Goal: Feedback & Contribution: Submit feedback/report problem

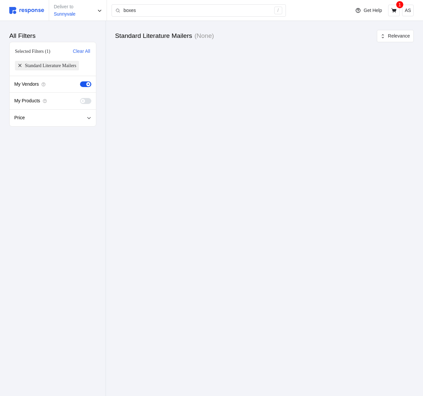
click at [36, 8] on img at bounding box center [26, 10] width 35 height 7
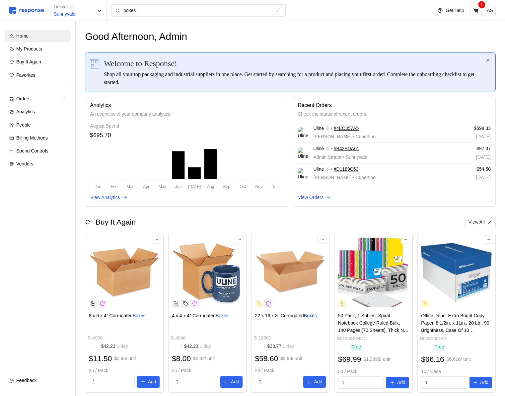
click at [52, 377] on div "Feedback" at bounding box center [41, 380] width 50 height 7
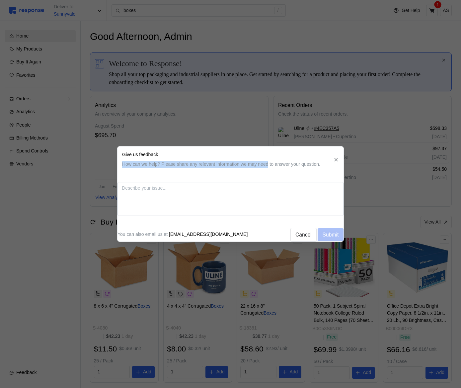
drag, startPoint x: 123, startPoint y: 162, endPoint x: 275, endPoint y: 160, distance: 152.0
click at [275, 160] on header "Give us feedback How can we help? Please share any relevant information we may …" at bounding box center [230, 159] width 226 height 26
copy p "How can we help? Please share any relevant information we may need"
click at [264, 203] on textarea at bounding box center [230, 199] width 226 height 34
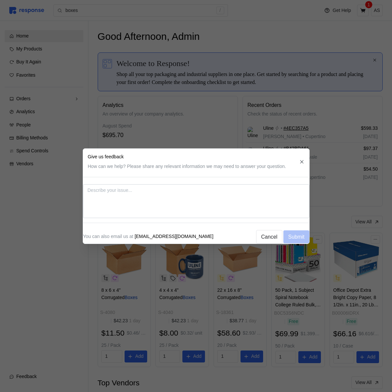
click at [328, 125] on div at bounding box center [196, 196] width 392 height 392
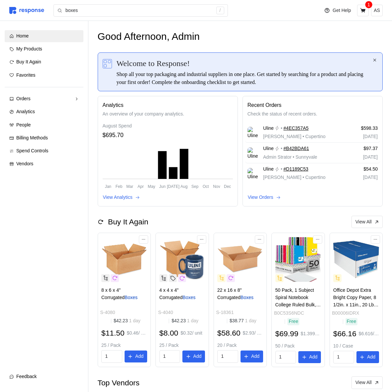
click at [25, 373] on button "Feedback" at bounding box center [44, 377] width 79 height 12
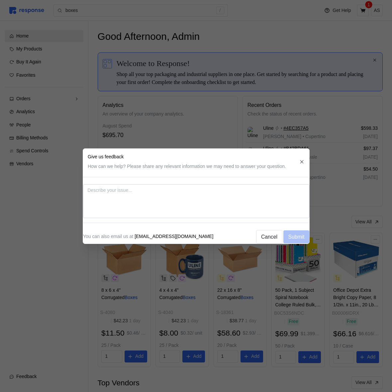
click at [270, 69] on div at bounding box center [196, 196] width 392 height 392
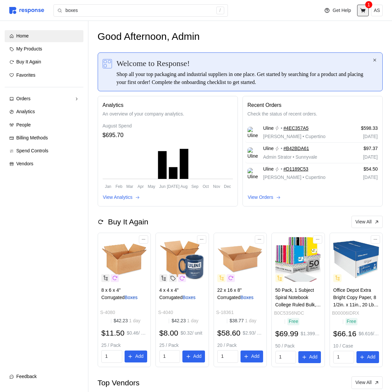
click at [365, 9] on icon at bounding box center [362, 10] width 5 height 5
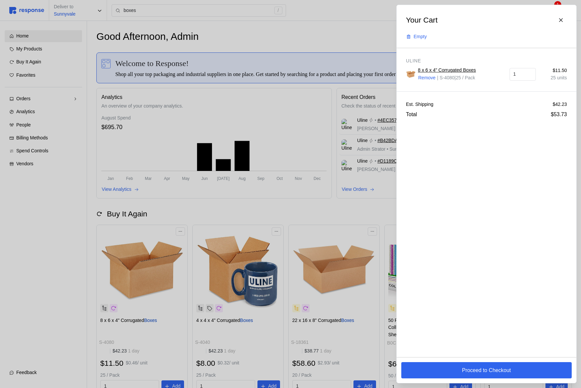
click at [70, 292] on div at bounding box center [290, 194] width 581 height 388
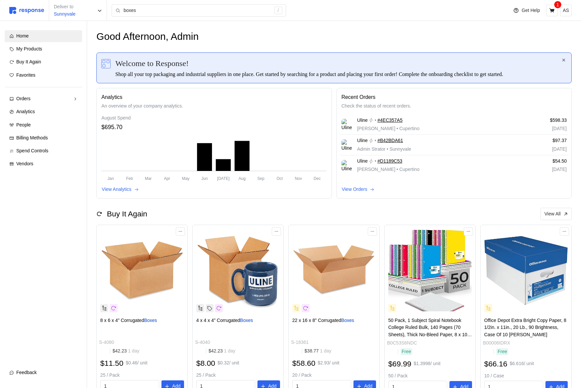
click at [32, 373] on span "Feedback" at bounding box center [26, 372] width 20 height 5
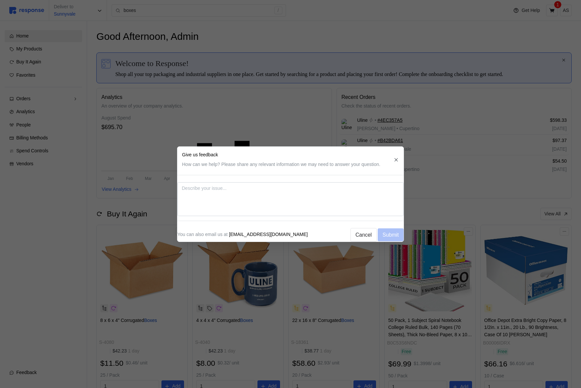
drag, startPoint x: 325, startPoint y: 194, endPoint x: 338, endPoint y: 171, distance: 26.0
click at [325, 194] on textarea at bounding box center [290, 199] width 226 height 34
click at [339, 170] on header "Give us feedback How can we help? Please share any relevant information we may …" at bounding box center [290, 160] width 226 height 26
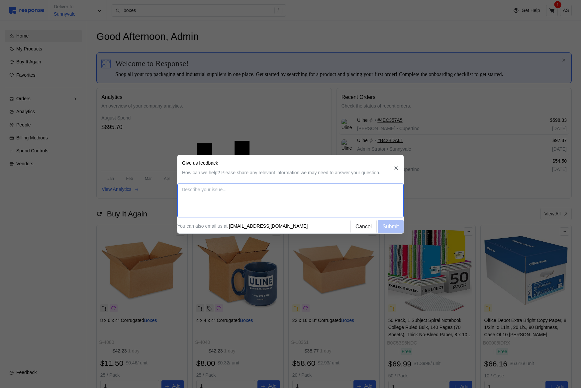
click at [362, 203] on textarea at bounding box center [290, 201] width 226 height 34
click at [366, 163] on p "Give us feedback" at bounding box center [281, 163] width 198 height 7
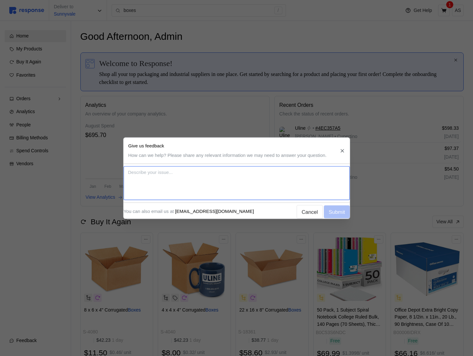
click at [287, 178] on textarea at bounding box center [236, 183] width 226 height 34
click at [284, 172] on textarea at bounding box center [236, 183] width 226 height 34
click at [412, 204] on div at bounding box center [236, 178] width 473 height 356
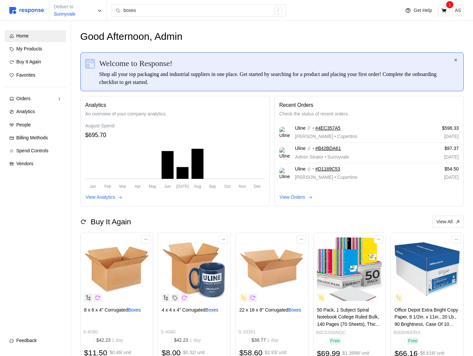
click at [23, 344] on div "Feedback" at bounding box center [38, 340] width 45 height 7
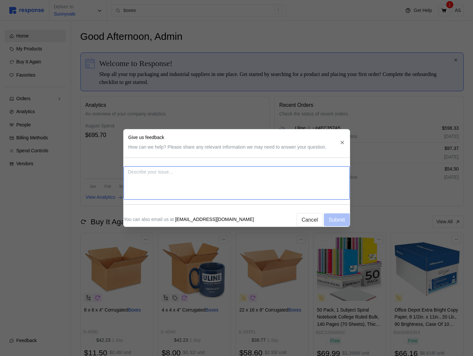
click at [323, 183] on textarea at bounding box center [236, 183] width 226 height 34
click at [336, 152] on header "Give us feedback How can we help? Please share any relevant information we may …" at bounding box center [236, 142] width 226 height 26
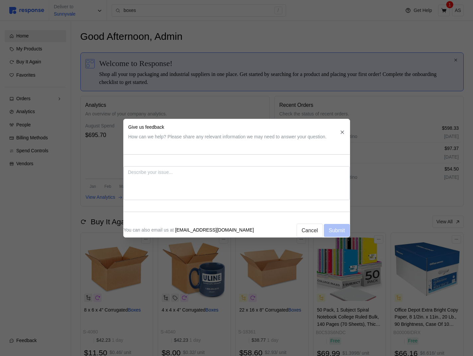
click at [423, 115] on div at bounding box center [236, 178] width 473 height 356
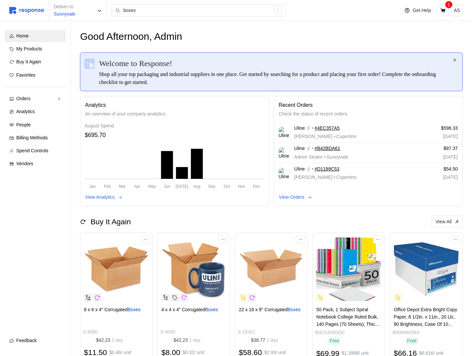
click at [45, 339] on div "Feedback" at bounding box center [38, 340] width 45 height 7
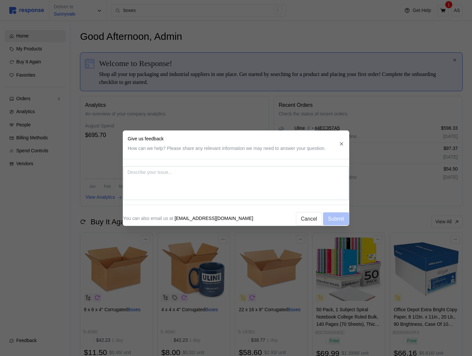
click at [326, 148] on p "How can we help? Please share any relevant information we may need to answer yo…" at bounding box center [227, 148] width 198 height 7
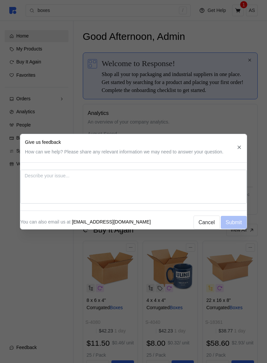
click at [240, 145] on icon "button" at bounding box center [239, 147] width 6 height 6
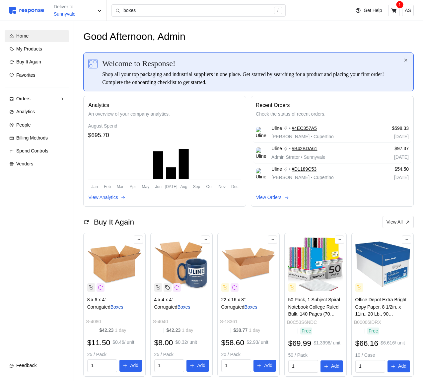
click at [34, 365] on span "Feedback" at bounding box center [26, 364] width 20 height 5
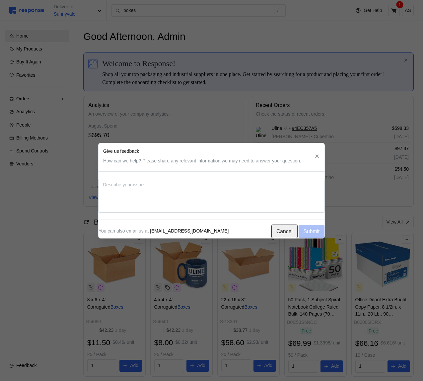
click at [285, 229] on p "Cancel" at bounding box center [284, 231] width 16 height 8
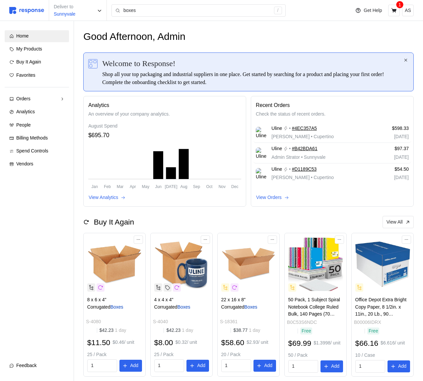
click at [29, 369] on div "Feedback" at bounding box center [40, 365] width 48 height 7
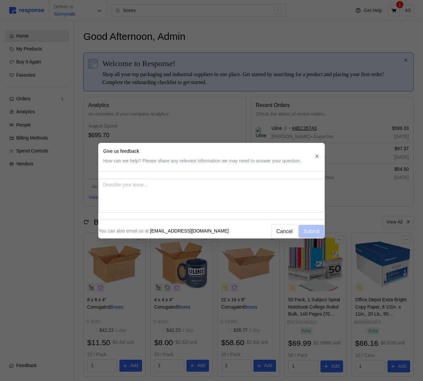
click at [284, 183] on textarea at bounding box center [212, 196] width 226 height 34
click at [285, 165] on header "Give us feedback How can we help? Please share any relevant information we may …" at bounding box center [212, 156] width 226 height 26
click at [284, 231] on p "Cancel" at bounding box center [284, 231] width 16 height 8
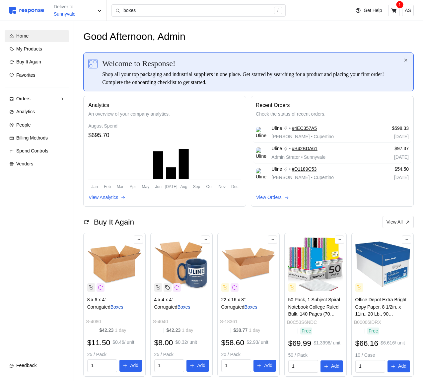
click at [30, 369] on button "Feedback" at bounding box center [37, 365] width 64 height 12
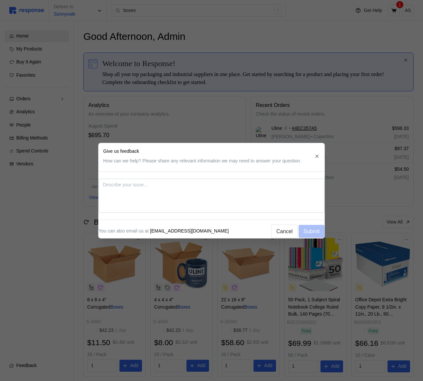
click at [299, 184] on textarea at bounding box center [212, 196] width 226 height 34
type textarea "x"
type textarea "mn"
type textarea "x"
type textarea "mnk"
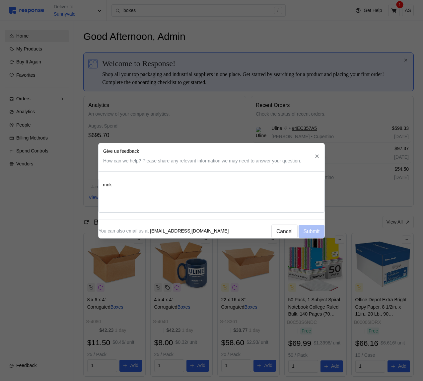
type textarea "x"
type textarea "mnklv"
type textarea "x"
type textarea "mnklvdf"
type textarea "x"
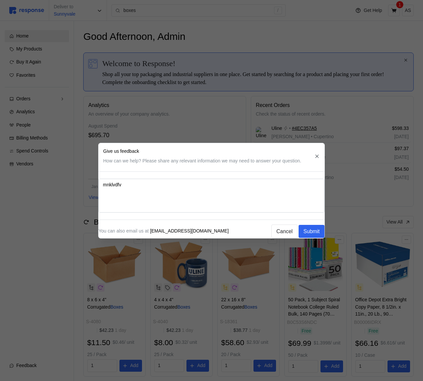
type textarea "mnklvdfvd"
type textarea "x"
type textarea "mnklvdfvdf"
drag, startPoint x: 298, startPoint y: 184, endPoint x: 96, endPoint y: 177, distance: 202.9
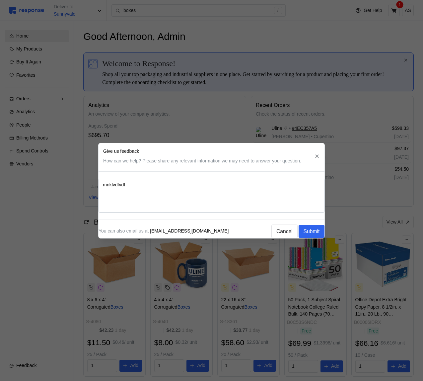
click at [161, 194] on textarea "mnklvdfvdf" at bounding box center [212, 196] width 226 height 34
type textarea "x"
type textarea "mnklvdfvdfmnklvdfvdf"
type textarea "x"
type textarea "mnklvdfvdfmnklvdfvdfmnklvdfvdf"
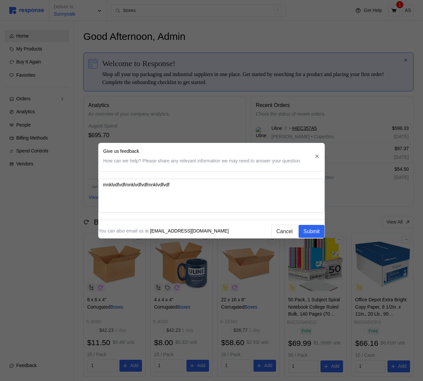
type textarea "x"
type textarea "mnklvdfvdfmnklvdfvdfmnklvdfvdfmnklvdfvdf"
type textarea "x"
type textarea "mnklvdfvdfmnklvdfvdfmnklvdfvdfmnklvdfvdfmnklvdfvdf"
type textarea "x"
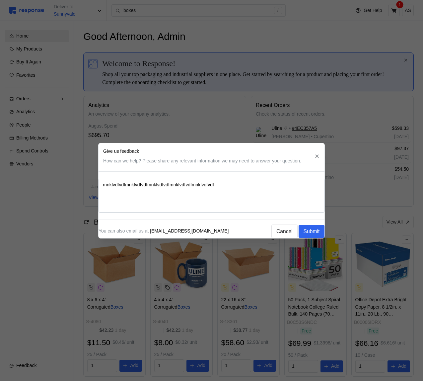
type textarea "mnklvdfvdfmnklvdfvdfmnklvdfvdfmnklvdfvdfmnklvdfvdfmnklvdfvdf"
type textarea "x"
type textarea "mnklvdfvdfmnklvdfvdfmnklvdfvdfmnklvdfvdfmnklvdfvdfmnklvdfvdfmnklvdfvdf"
type textarea "x"
type textarea "mnklvdfvdfmnklvdfvdfmnklvdfvdfmnklvdfvdfmnklvdfvdfmnklvdfvdfmnklvdfvdfmnklvdfvdf"
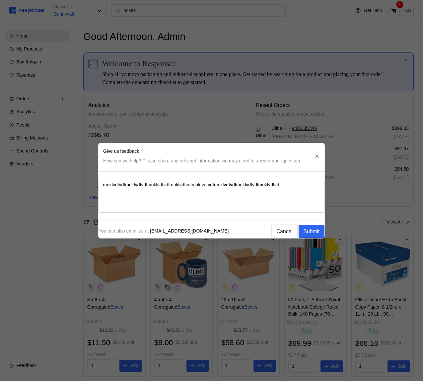
type textarea "x"
type textarea "mnklvdfvdfmnklvdfvdfmnklvdfvdfmnklvdfvdfmnklvdfvdfmnklvdfvdfmnklvdfvdfmnklvdfvd…"
type textarea "x"
type textarea "mnklvdfvdfmnklvdfvdfmnklvdfvdfmnklvdfvdfmnklvdfvdfmnklvdfvdfmnklvdfvdfmnklvdfvd…"
type textarea "x"
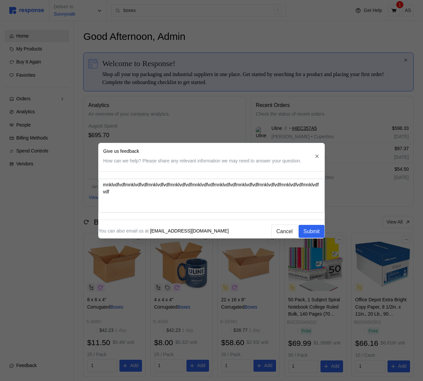
type textarea "mnklvdfvdfmnklvdfvdfmnklvdfvdfmnklvdfvdfmnklvdfvdfmnklvdfvdfmnklvdfvdfmnklvdfvd…"
type textarea "x"
type textarea "mnklvdfvdfmnklvdfvdfmnklvdfvdfmnklvdfvdfmnklvdfvdfmnklvdfvdfmnklvdfvdfmnklvdfvd…"
type textarea "x"
type textarea "mnklvdfvdfmnklvdfvdfmnklvdfvdfmnklvdfvdfmnklvdfvdfmnklvdfvdfmnklvdfvdfmnklvdfvd…"
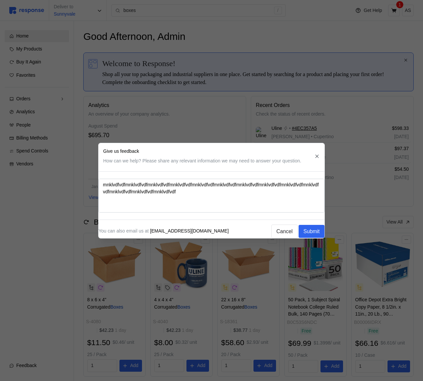
type textarea "x"
type textarea "mnklvdfvdfmnklvdfvdfmnklvdfvdfmnklvdfvdfmnklvdfvdfmnklvdfvdfmnklvdfvdfmnklvdfvd…"
type textarea "x"
type textarea "mnklvdfvdfmnklvdfvdfmnklvdfvdfmnklvdfvdfmnklvdfvdfmnklvdfvdfmnklvdfvdfmnklvdfvd…"
type textarea "x"
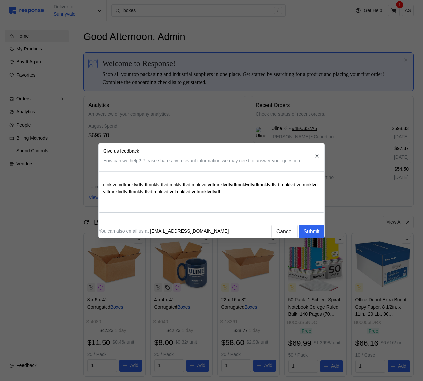
type textarea "mnklvdfvdfmnklvdfvdfmnklvdfvdfmnklvdfvdfmnklvdfvdfmnklvdfvdfmnklvdfvdfmnklvdfvd…"
type textarea "x"
type textarea "mnklvdfvdfmnklvdfvdfmnklvdfvdfmnklvdfvdfmnklvdfvdfmnklvdfvdfmnklvdfvdfmnklvdfvd…"
type textarea "x"
type textarea "mnklvdfvdfmnklvdfvdfmnklvdfvdfmnklvdfvdfmnklvdfvdfmnklvdfvdfmnklvdfvdfmnklvdfvd…"
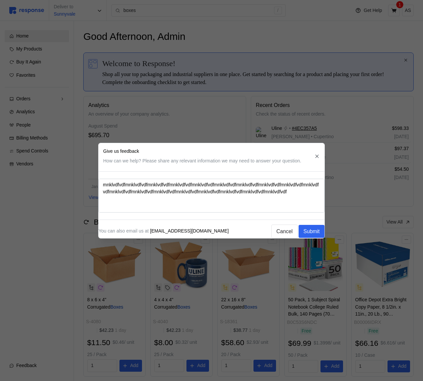
type textarea "x"
type textarea "mnklvdfvdfmnklvdfvdfmnklvdfvdfmnklvdfvdfmnklvdfvdfmnklvdfvdfmnklvdfvdfmnklvdfvd…"
type textarea "x"
type textarea "mnklvdfvdfmnklvdfvdfmnklvdfvdfmnklvdfvdfmnklvdfvdfmnklvdfvdfmnklvdfvdfmnklvdfvd…"
type textarea "x"
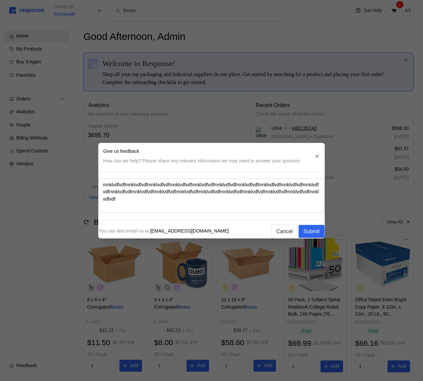
type textarea "mnklvdfvdfmnklvdfvdfmnklvdfvdfmnklvdfvdfmnklvdfvdfmnklvdfvdfmnklvdfvdfmnklvdfvd…"
type textarea "x"
type textarea "mnklvdfvdfmnklvdfvdfmnklvdfvdfmnklvdfvdfmnklvdfvdfmnklvdfvdfmnklvdfvdfmnklvdfvd…"
type textarea "x"
type textarea "mnklvdfvdfmnklvdfvdfmnklvdfvdfmnklvdfvdfmnklvdfvdfmnklvdfvdfmnklvdfvdfmnklvdfvd…"
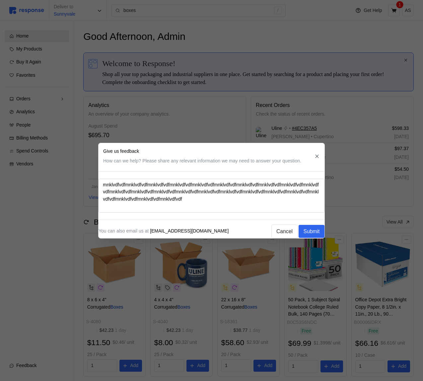
type textarea "x"
type textarea "mnklvdfvdfmnklvdfvdfmnklvdfvdfmnklvdfvdfmnklvdfvdfmnklvdfvdfmnklvdfvdfmnklvdfvd…"
type textarea "x"
type textarea "mnklvdfvdfmnklvdfvdfmnklvdfvdfmnklvdfvdfmnklvdfvdfmnklvdfvdfmnklvdfvdfmnklvdfvd…"
type textarea "x"
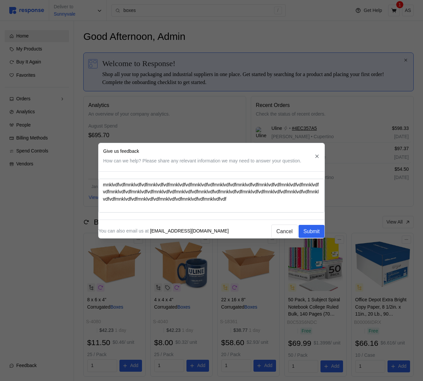
type textarea "mnklvdfvdfmnklvdfvdfmnklvdfvdfmnklvdfvdfmnklvdfvdfmnklvdfvdfmnklvdfvdfmnklvdfvd…"
type textarea "x"
type textarea "mnklvdfvdfmnklvdfvdfmnklvdfvdfmnklvdfvdfmnklvdfvdfmnklvdfvdfmnklvdfvdfmnklvdfvd…"
type textarea "x"
type textarea "mnklvdfvdfmnklvdfvdfmnklvdfvdfmnklvdfvdfmnklvdfvdfmnklvdfvdfmnklvdfvdfmnklvdfvd…"
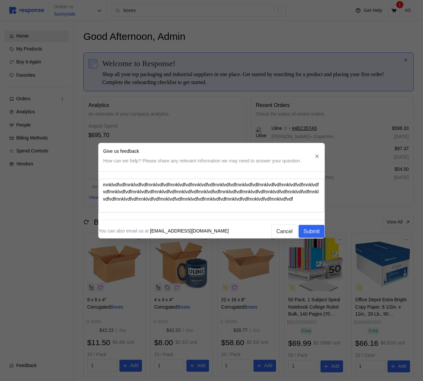
type textarea "x"
type textarea "mnklvdfvdfmnklvdfvdfmnklvdfvdfmnklvdfvdfmnklvdfvdfmnklvdfvdfmnklvdfvdfmnklvdfvd…"
type textarea "x"
type textarea "mnklvdfvdfmnklvdfvdfmnklvdfvdfmnklvdfvdfmnklvdfvdfmnklvdfvdfmnklvdfvdfmnklvdfvd…"
type textarea "x"
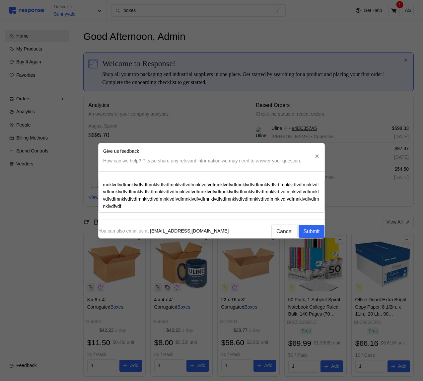
type textarea "mnklvdfvdfmnklvdfvdfmnklvdfvdfmnklvdfvdfmnklvdfvdfmnklvdfvdfmnklvdfvdfmnklvdfvd…"
type textarea "x"
type textarea "mnklvdfvdfmnklvdfvdfmnklvdfvdfmnklvdfvdfmnklvdfvdfmnklvdfvdfmnklvdfvdfmnklvdfvd…"
type textarea "x"
type textarea "mnklvdfvdfmnklvdfvdfmnklvdfvdfmnklvdfvdfmnklvdfvdfmnklvdfvdfmnklvdfvdfmnklvdfvd…"
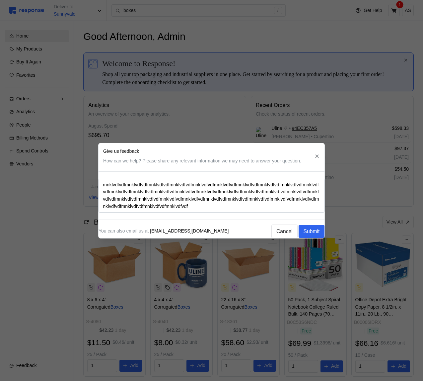
type textarea "x"
type textarea "mnklvdfvdfmnklvdfvdfmnklvdfvdfmnklvdfvdfmnklvdfvdfmnklvdfvdfmnklvdfvdfmnklvdfvd…"
type textarea "x"
type textarea "mnklvdfvdfmnklvdfvdfmnklvdfvdfmnklvdfvdfmnklvdfvdfmnklvdfvdfmnklvdfvdfmnklvdfvd…"
type textarea "x"
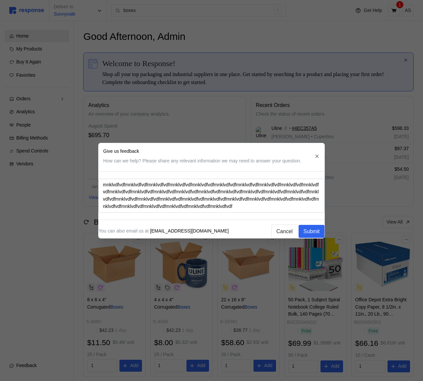
type textarea "mnklvdfvdfmnklvdfvdfmnklvdfvdfmnklvdfvdfmnklvdfvdfmnklvdfvdfmnklvdfvdfmnklvdfvd…"
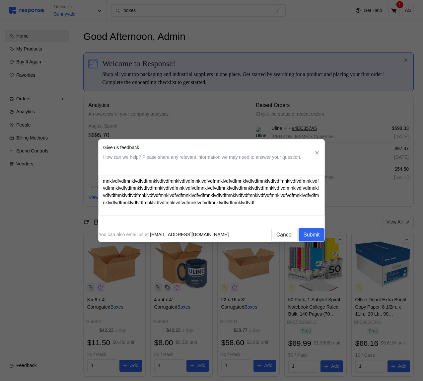
type textarea "x"
type textarea "mnklvdfvdfmnklvdfvdfmnklvdfvdfmnklvdfvdfmnklvdfvdfmnklvdfvdfmnklvdfvdfmnklvdfvd…"
type textarea "x"
type textarea "mnklvdfvdfmnklvdfvdfmnklvdfvdfmnklvdfvdfmnklvdfvdfmnklvdfvdfmnklvdfvdfmnklvdfvd…"
type textarea "x"
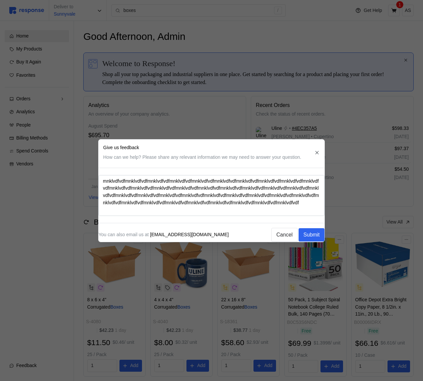
type textarea "mnklvdfvdfmnklvdfvdfmnklvdfvdfmnklvdfvdfmnklvdfvdfmnklvdfvdfmnklvdfvdfmnklvdfvd…"
type textarea "x"
type textarea "mnklvdfvdfmnklvdfvdfmnklvdfvdfmnklvdfvdfmnklvdfvdfmnklvdfvdfmnklvdfvdfmnklvdfvd…"
type textarea "x"
type textarea "mnklvdfvdfmnklvdfvdfmnklvdfvdfmnklvdfvdfmnklvdfvdfmnklvdfvdfmnklvdfvdfmnklvdfvd…"
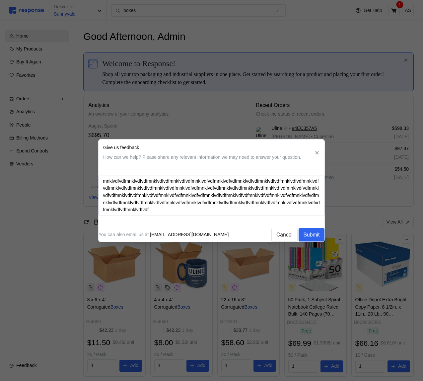
type textarea "x"
type textarea "mnklvdfvdfmnklvdfvdfmnklvdfvdfmnklvdfvdfmnklvdfvdfmnklvdfvdfmnklvdfvdfmnklvdfvd…"
type textarea "x"
type textarea "mnklvdfvdfmnklvdfvdfmnklvdfvdfmnklvdfvdfmnklvdfvdfmnklvdfvdfmnklvdfvdfmnklvdfvd…"
type textarea "x"
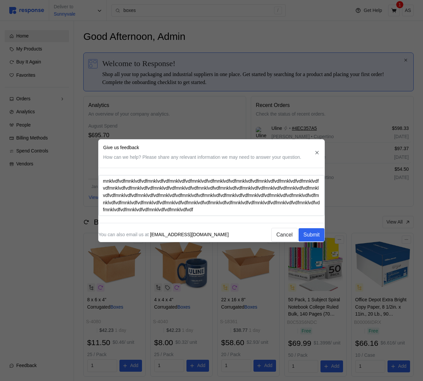
type textarea "mnklvdfvdfmnklvdfvdfmnklvdfvdfmnklvdfvdfmnklvdfvdfmnklvdfvdfmnklvdfvdfmnklvdfvd…"
type textarea "x"
type textarea "mnklvdfvdfmnklvdfvdfmnklvdfvdfmnklvdfvdfmnklvdfvdfmnklvdfvdfmnklvdfvdfmnklvdfvd…"
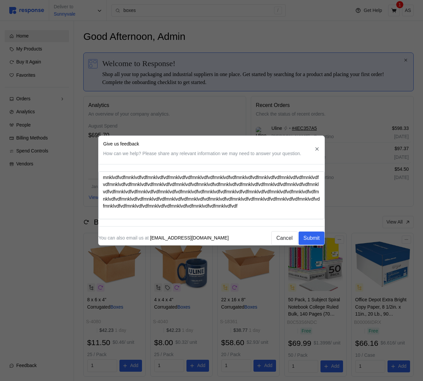
type textarea "x"
type textarea "mnklvdfvdfmnklvdfvdfmnklvdfvdfmnklvdfvdfmnklvdfvdfmnklvdfvdfmnklvdfvdfmnklvdfvd…"
type textarea "x"
type textarea "mnklvdfvdfmnklvdfvdfmnklvdfvdfmnklvdfvdfmnklvdfvdfmnklvdfvdfmnklvdfvdfmnklvdfvd…"
type textarea "x"
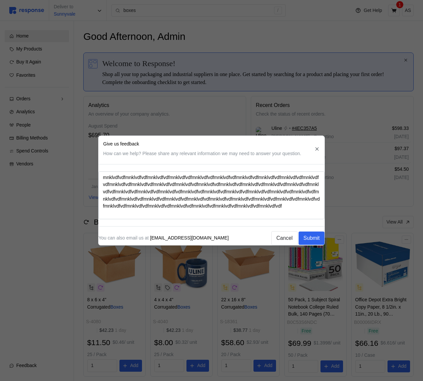
type textarea "mnklvdfvdfmnklvdfvdfmnklvdfvdfmnklvdfvdfmnklvdfvdfmnklvdfvdfmnklvdfvdfmnklvdfvd…"
type textarea "x"
drag, startPoint x: 269, startPoint y: 212, endPoint x: 99, endPoint y: 168, distance: 176.1
click at [99, 168] on div "mnklvdfvdfmnklvdfvdfmnklvdfvdfmnklvdfvdfmnklvdfvdfmnklvdfvdfmnklvdfvdfmnklvdfvd…" at bounding box center [212, 203] width 226 height 83
type textarea "="
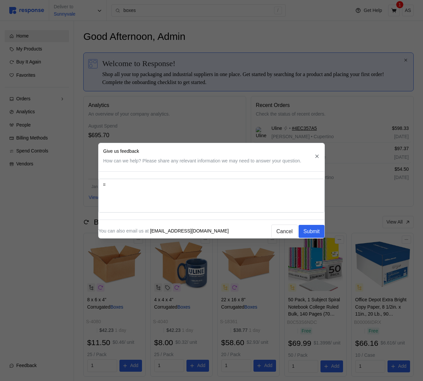
type textarea "x"
click at [350, 177] on div at bounding box center [211, 190] width 423 height 381
type textarea "x"
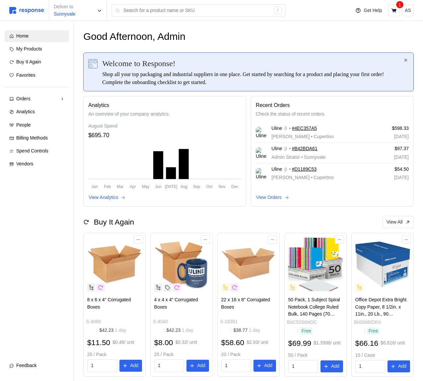
click at [41, 364] on div "Feedback" at bounding box center [40, 365] width 48 height 7
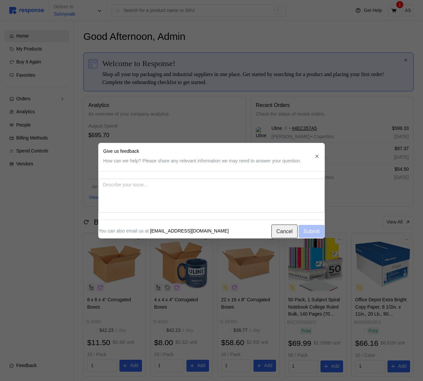
click at [280, 232] on p "Cancel" at bounding box center [284, 231] width 16 height 8
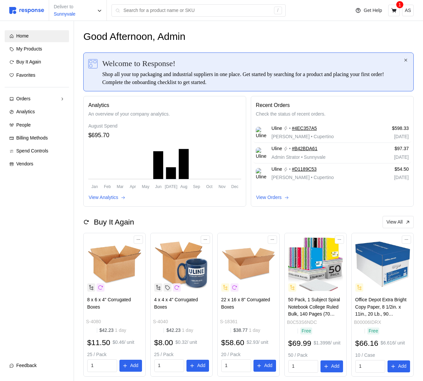
click at [35, 363] on span "Feedback" at bounding box center [26, 364] width 20 height 5
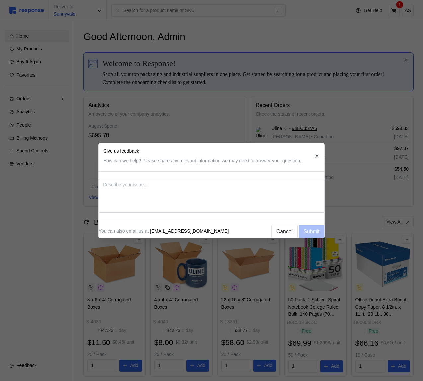
click at [232, 165] on header "Give us feedback How can we help? Please share any relevant information we may …" at bounding box center [212, 156] width 226 height 26
click at [319, 154] on icon "button" at bounding box center [317, 156] width 6 height 6
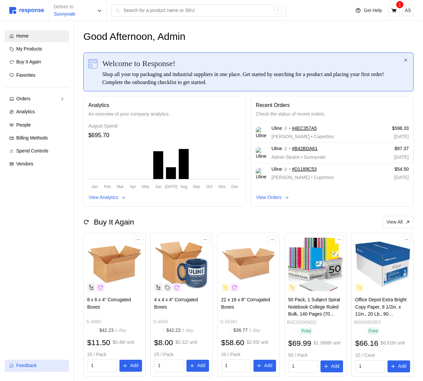
click at [46, 364] on div "Feedback" at bounding box center [40, 365] width 48 height 7
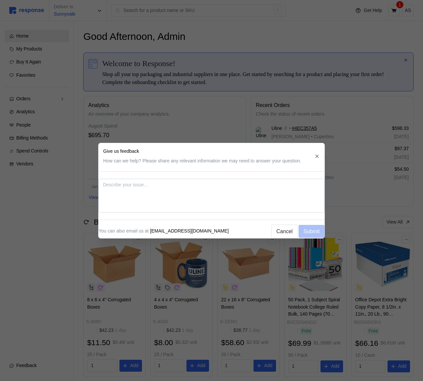
click at [317, 154] on icon "button" at bounding box center [317, 156] width 6 height 6
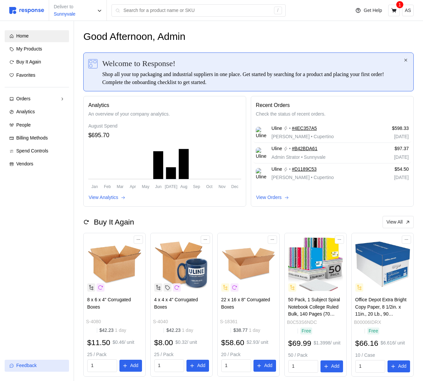
click at [39, 365] on div "Feedback" at bounding box center [40, 365] width 48 height 7
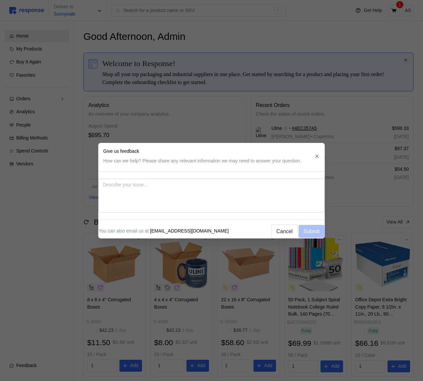
click at [35, 342] on div at bounding box center [211, 190] width 423 height 381
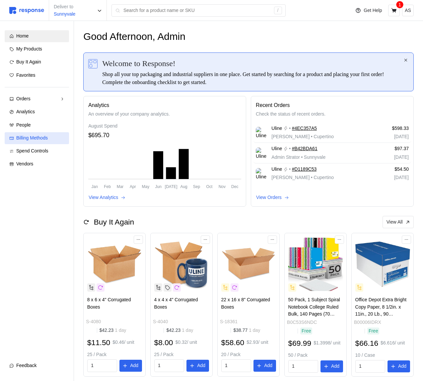
click at [38, 139] on span "Billing Methods" at bounding box center [32, 137] width 32 height 5
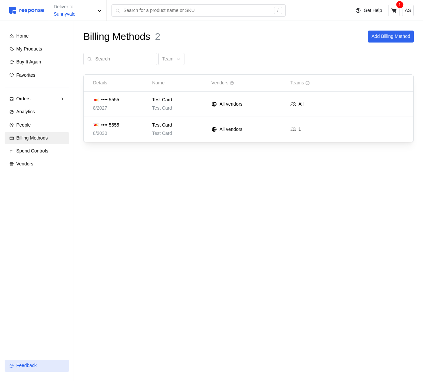
click at [37, 363] on span "Feedback" at bounding box center [26, 364] width 20 height 5
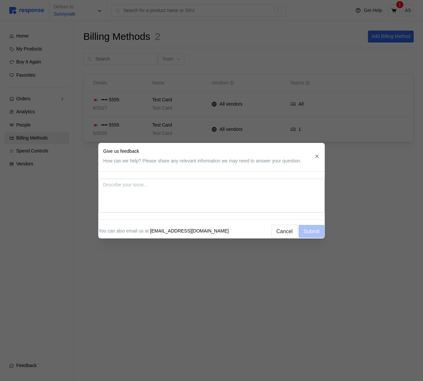
click at [320, 154] on icon "button" at bounding box center [317, 156] width 6 height 6
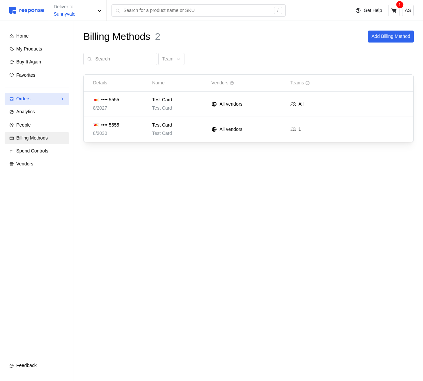
click at [38, 96] on div "Orders" at bounding box center [36, 98] width 41 height 7
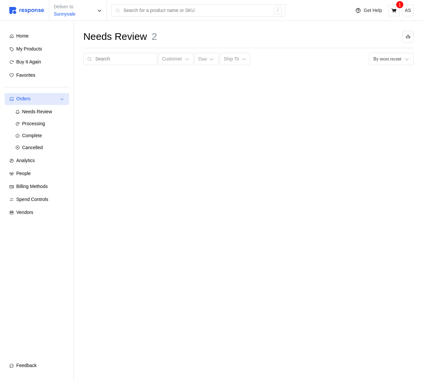
click at [38, 100] on div "Orders" at bounding box center [36, 98] width 41 height 7
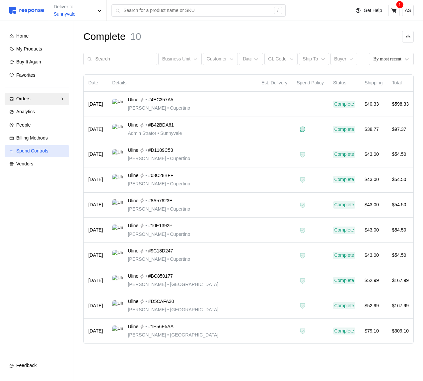
click at [33, 156] on link "Spend Controls" at bounding box center [37, 151] width 64 height 12
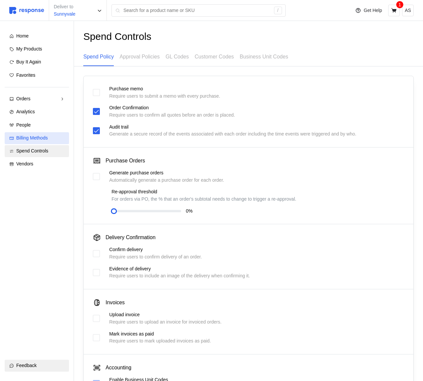
click at [61, 133] on link "Billing Methods" at bounding box center [37, 138] width 64 height 12
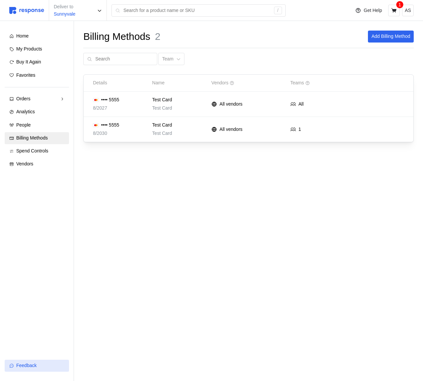
click at [36, 367] on span "Feedback" at bounding box center [26, 364] width 20 height 5
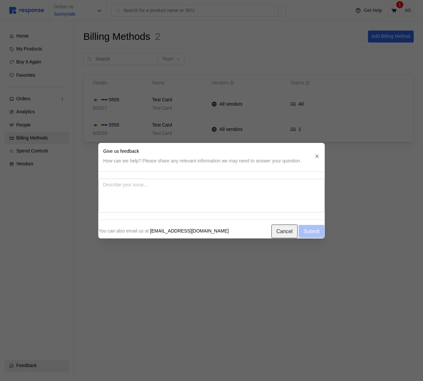
click at [285, 227] on p "Cancel" at bounding box center [284, 231] width 16 height 8
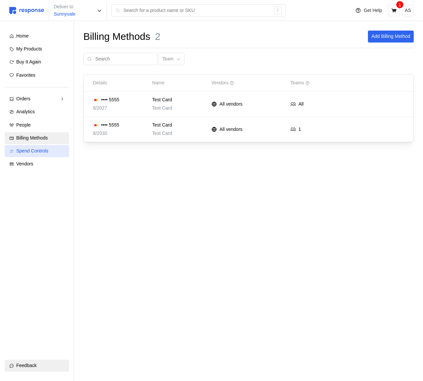
click at [29, 150] on span "Spend Controls" at bounding box center [32, 150] width 32 height 5
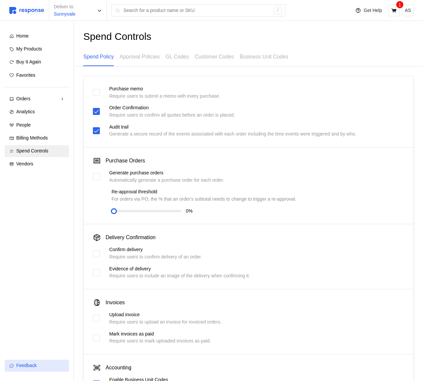
click at [37, 362] on div "Feedback" at bounding box center [40, 365] width 48 height 7
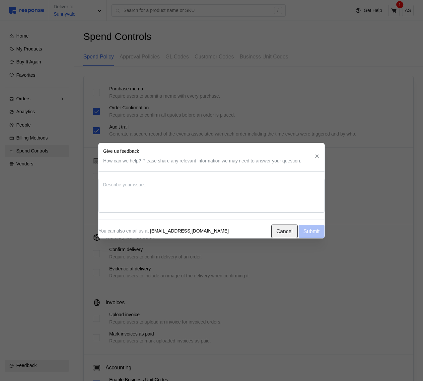
click at [276, 228] on p "Cancel" at bounding box center [284, 231] width 16 height 8
type textarea "x"
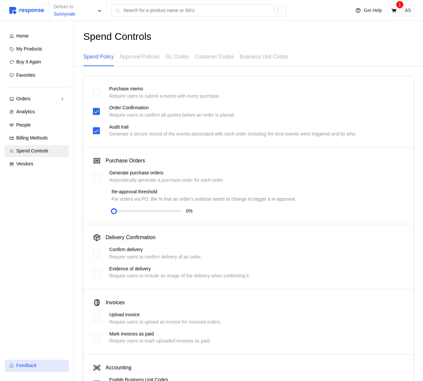
click at [39, 363] on div "Feedback" at bounding box center [40, 365] width 48 height 7
click at [61, 122] on div "People" at bounding box center [40, 124] width 48 height 7
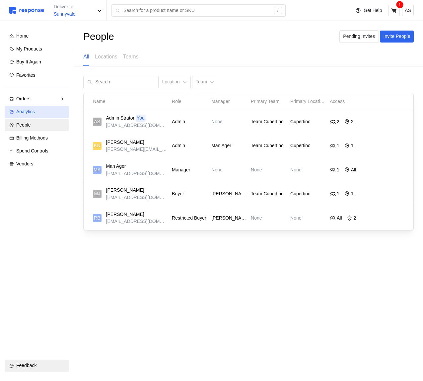
click at [35, 107] on link "Analytics" at bounding box center [37, 112] width 64 height 12
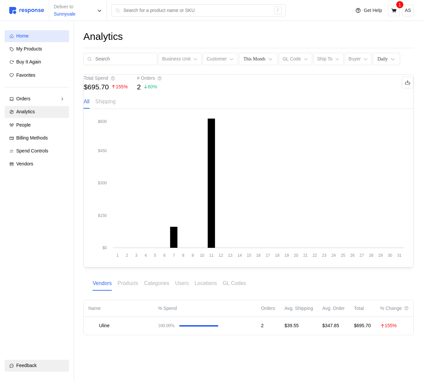
click at [39, 31] on link "Home" at bounding box center [37, 36] width 64 height 12
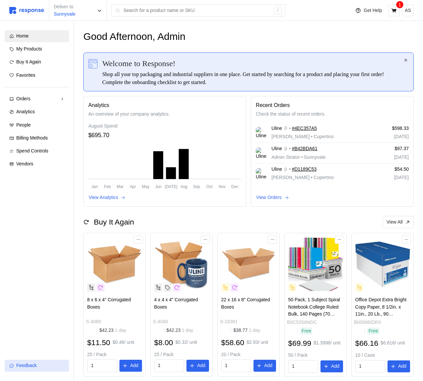
click at [39, 368] on div "Feedback" at bounding box center [40, 365] width 48 height 7
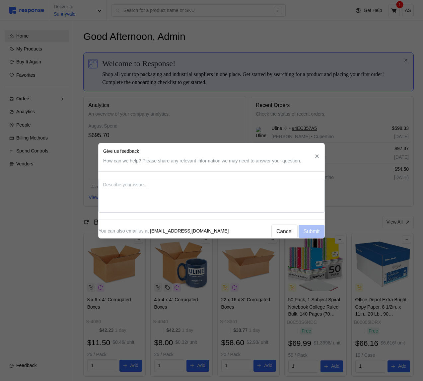
click at [39, 324] on div at bounding box center [211, 190] width 423 height 381
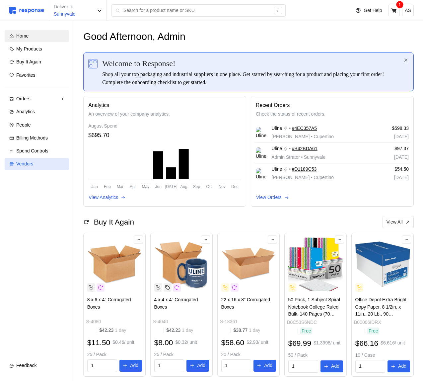
click at [32, 158] on link "Vendors" at bounding box center [37, 164] width 64 height 12
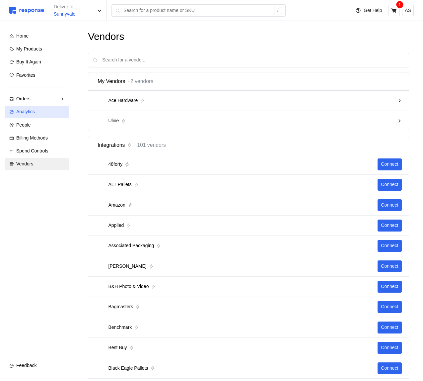
click at [48, 109] on div "Analytics" at bounding box center [40, 111] width 48 height 7
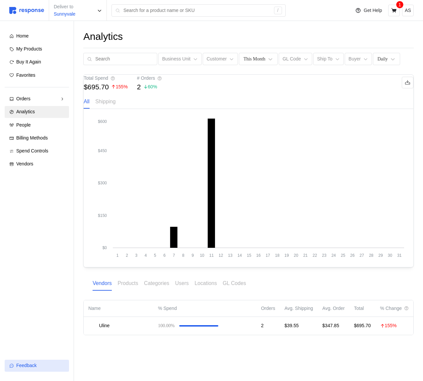
click at [44, 367] on div "Feedback" at bounding box center [40, 365] width 48 height 7
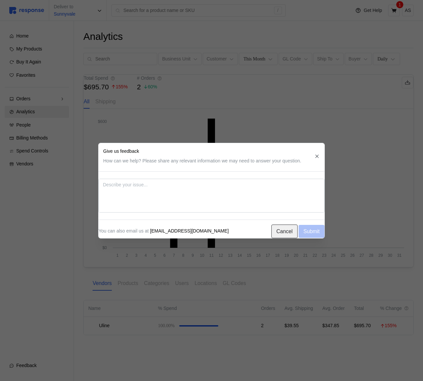
click at [276, 229] on p "Cancel" at bounding box center [284, 231] width 16 height 8
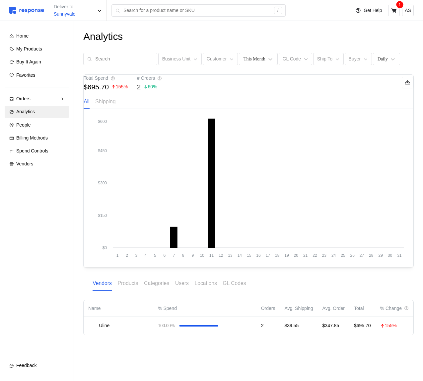
click at [38, 131] on div "Home My Products Buy It Again Favorites Orders Needs Review Processing Complete…" at bounding box center [37, 100] width 64 height 140
click at [41, 139] on span "Billing Methods" at bounding box center [32, 137] width 32 height 5
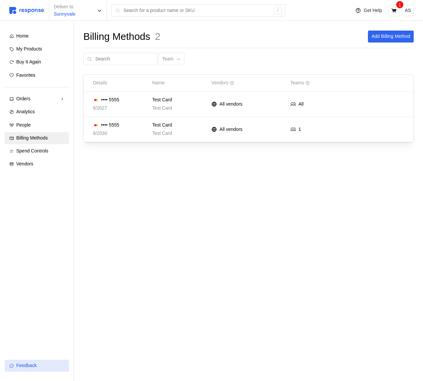
click at [43, 364] on div "Feedback" at bounding box center [40, 365] width 48 height 7
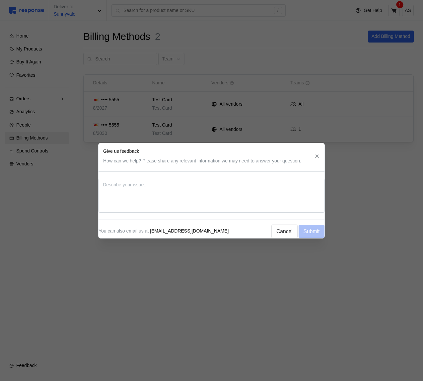
click at [321, 152] on button "button" at bounding box center [317, 156] width 8 height 8
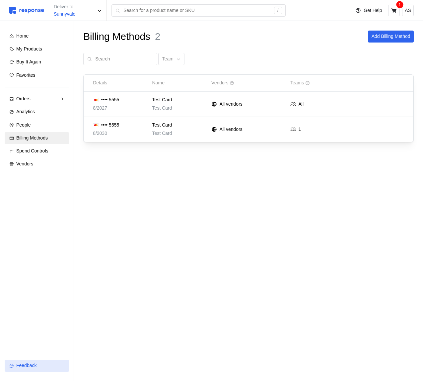
click at [30, 363] on span "Feedback" at bounding box center [26, 364] width 20 height 5
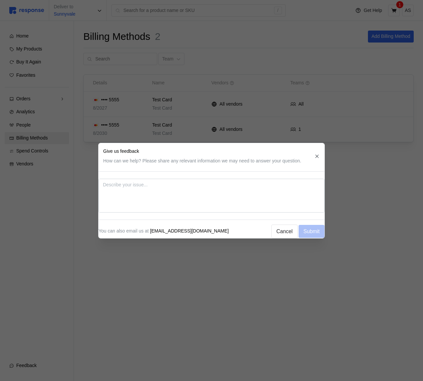
click at [314, 153] on button "button" at bounding box center [317, 156] width 8 height 8
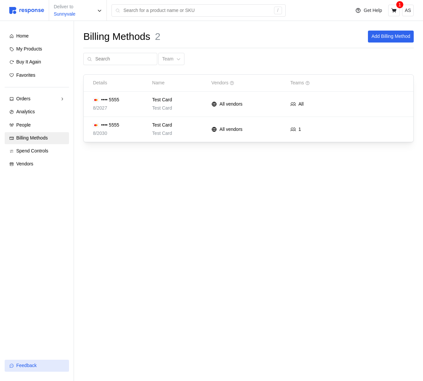
click at [39, 365] on div "Feedback" at bounding box center [40, 365] width 48 height 7
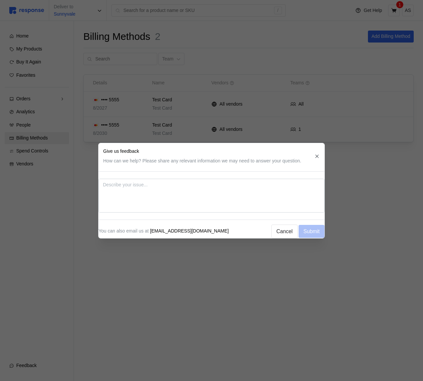
click at [254, 169] on div "You can also email us at [EMAIL_ADDRESS][DOMAIN_NAME] Cancel Submit" at bounding box center [212, 203] width 226 height 69
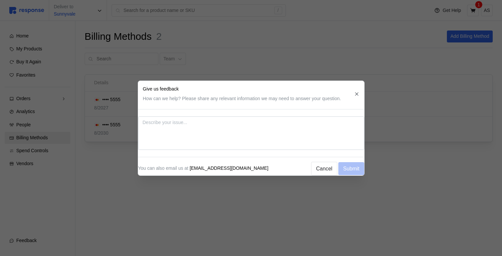
type textarea "x"
